Goal: Task Accomplishment & Management: Use online tool/utility

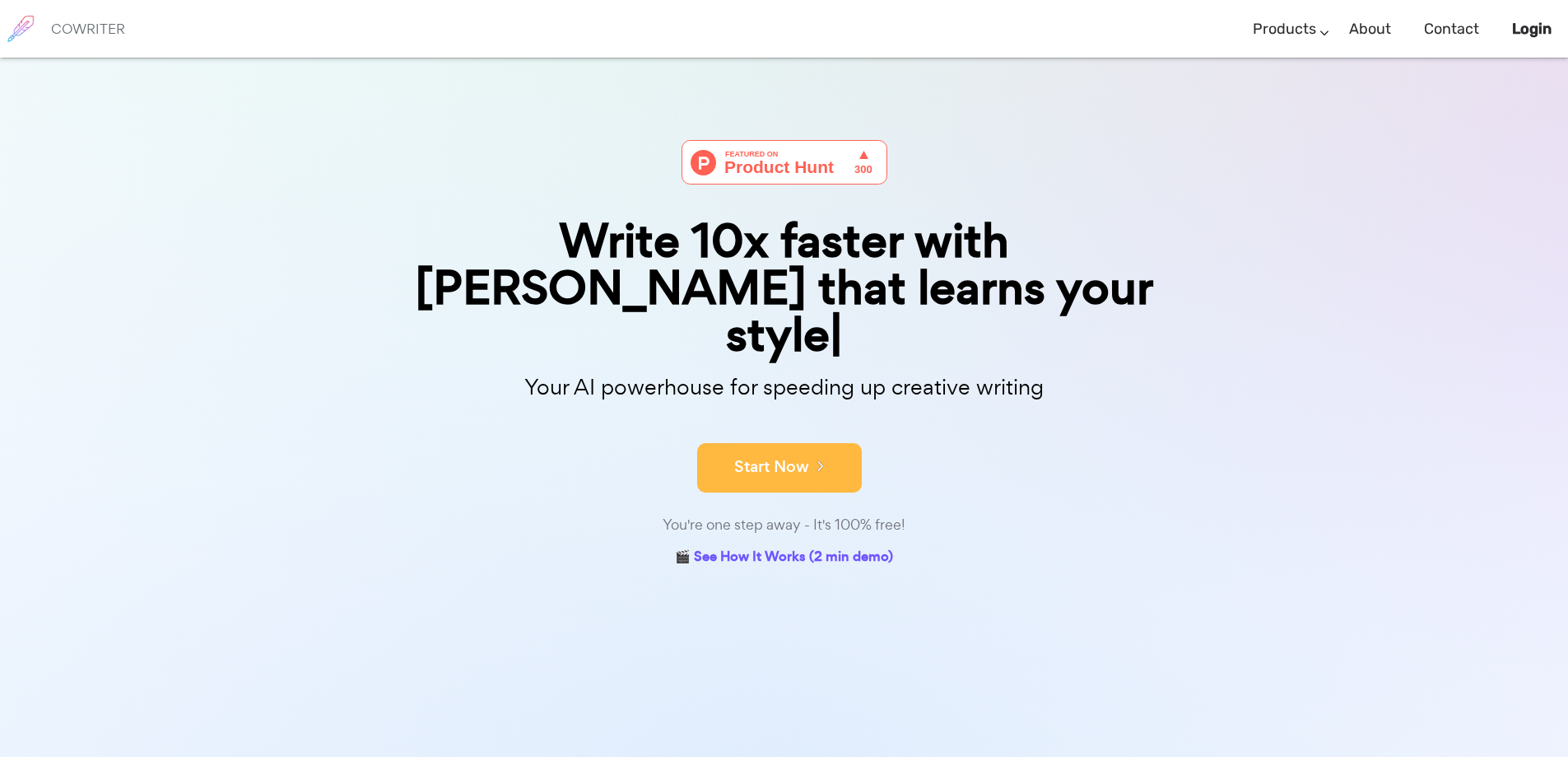
click at [796, 443] on button "Start Now" at bounding box center [779, 467] width 164 height 49
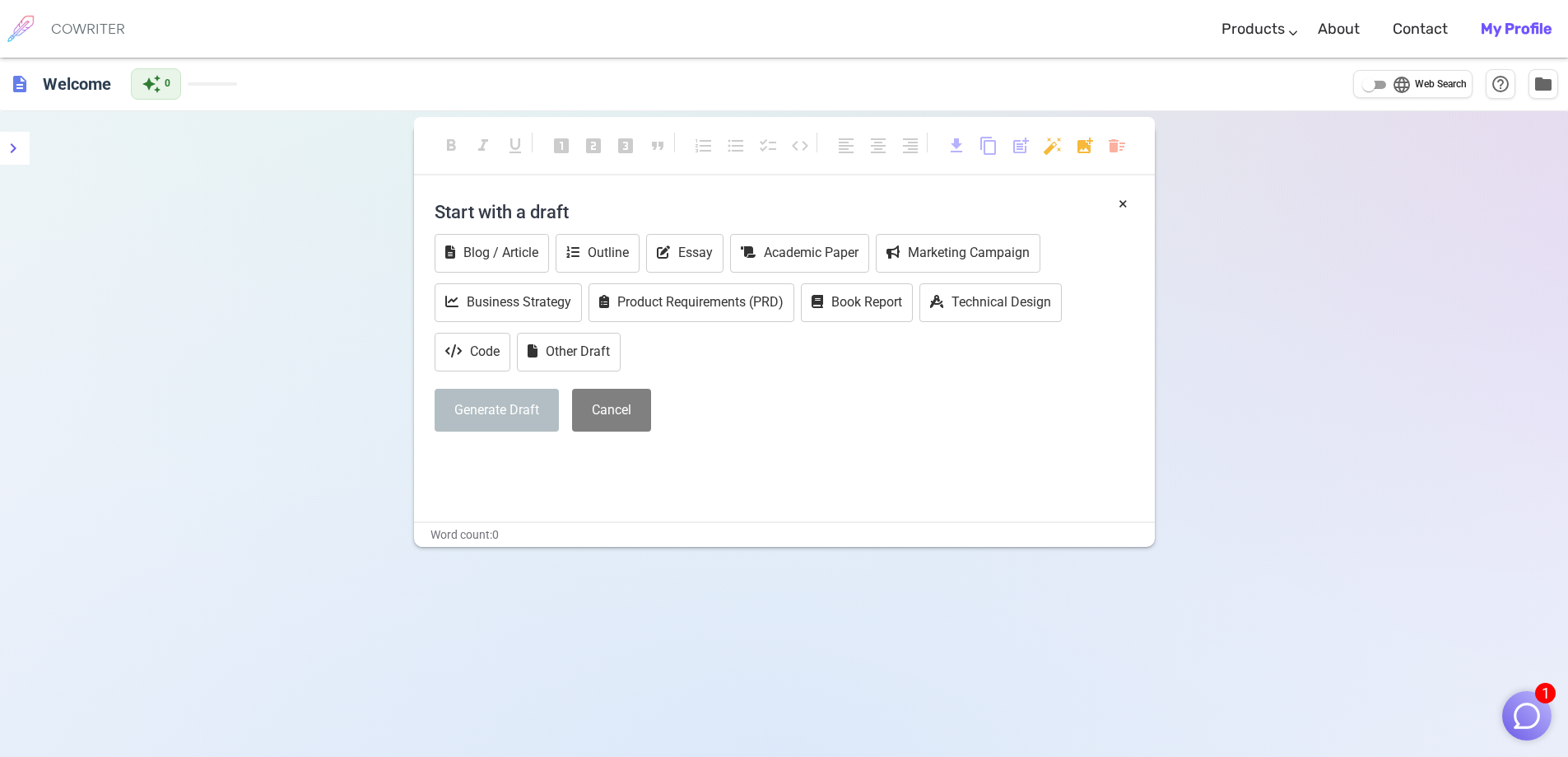
click at [123, 210] on div "format_bold format_italic format_underlined looks_one looks_two looks_3 format_…" at bounding box center [784, 490] width 1568 height 757
